Goal: Navigation & Orientation: Understand site structure

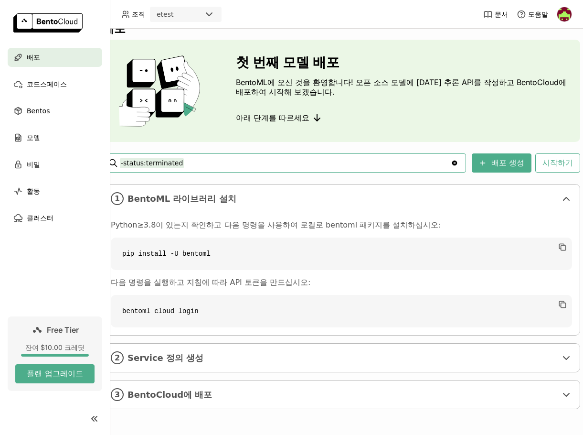
scroll to position [26, 19]
click at [39, 106] on span "Bentos" at bounding box center [38, 110] width 23 height 11
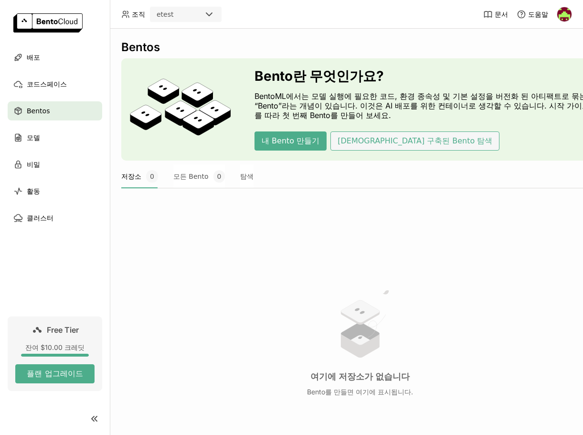
click at [389, 145] on button "[DEMOGRAPHIC_DATA] 구축된 Bento 탐색" at bounding box center [415, 140] width 169 height 19
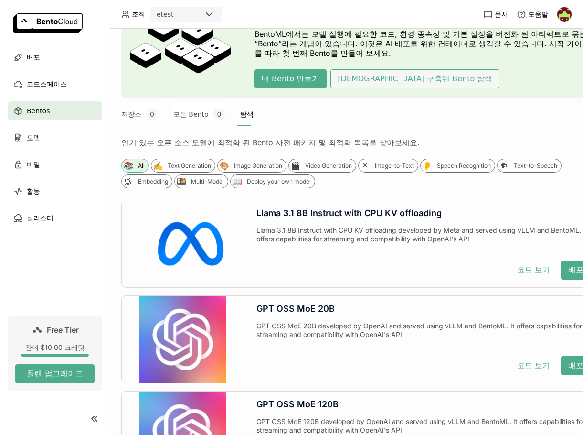
scroll to position [96, 0]
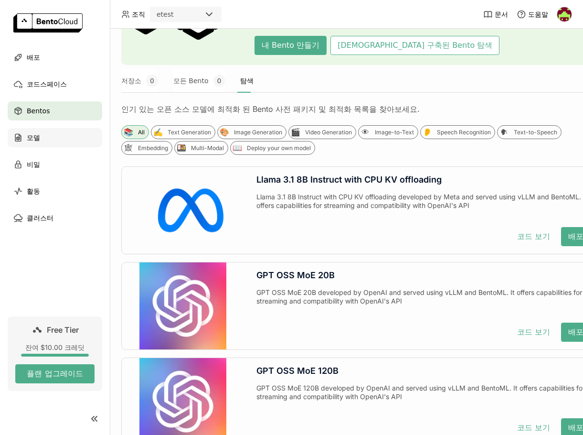
click at [63, 139] on div "모델" at bounding box center [55, 137] width 95 height 19
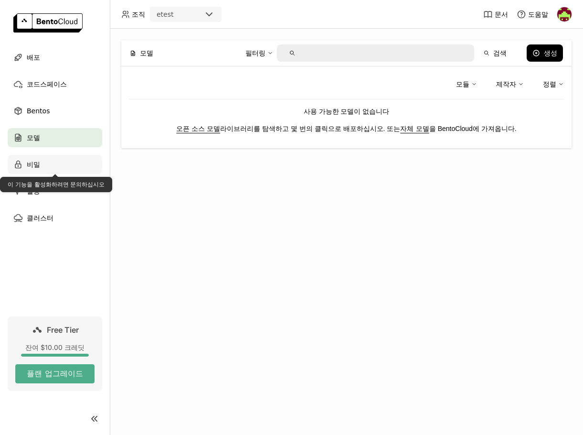
click at [59, 167] on div "비밀" at bounding box center [55, 164] width 95 height 19
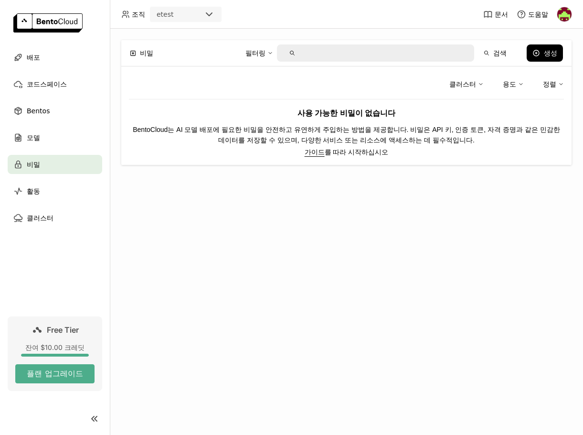
click at [35, 180] on ul "배포 코드스페이스 Bentos 모델 비밀 활동 클러스터" at bounding box center [55, 138] width 110 height 180
click at [47, 191] on div "활동" at bounding box center [55, 190] width 95 height 19
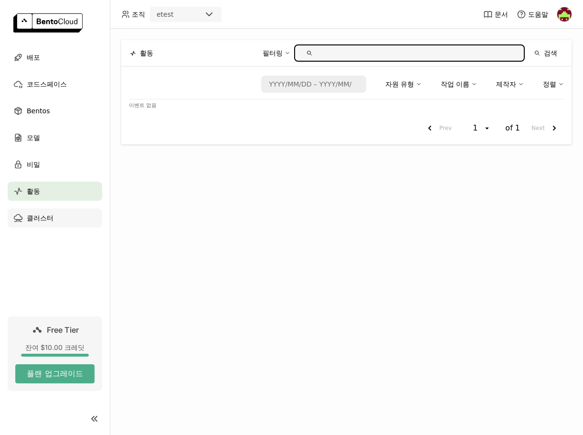
click at [32, 216] on span "클러스터" at bounding box center [40, 217] width 27 height 11
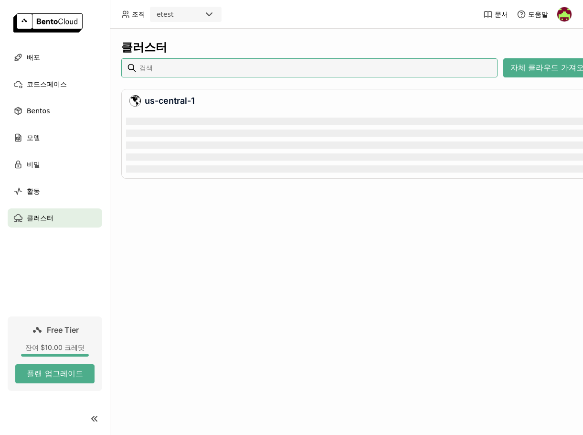
scroll to position [58, 464]
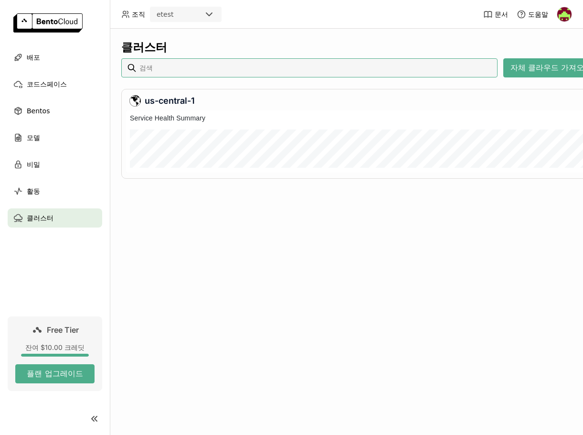
click at [218, 204] on div "클러스터 자체 클라우드 가져오기 us-central-1" at bounding box center [346, 232] width 473 height 406
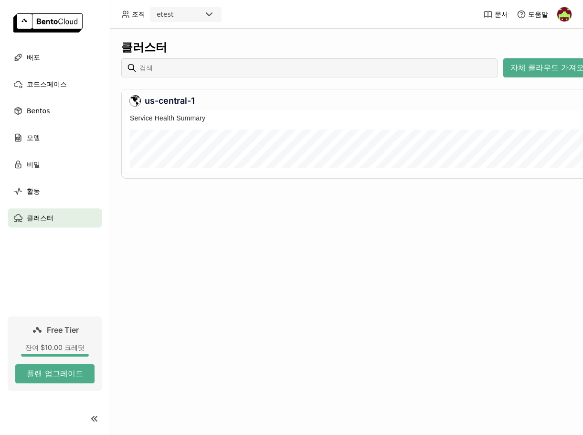
click at [228, 221] on div "클러스터 자체 클라우드 가져오기 us-central-1" at bounding box center [346, 232] width 473 height 406
click at [324, 45] on div "클러스터" at bounding box center [360, 47] width 478 height 14
click at [457, 15] on link "문서" at bounding box center [495, 15] width 25 height 10
click at [457, 10] on span "도움말" at bounding box center [538, 14] width 20 height 9
